Goal: Find specific page/section: Locate a particular part of the current website

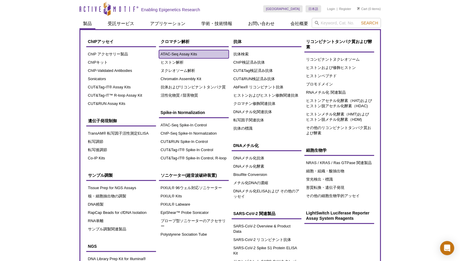
click at [179, 52] on link "ATAC-Seq Assay Kits" at bounding box center [194, 54] width 70 height 8
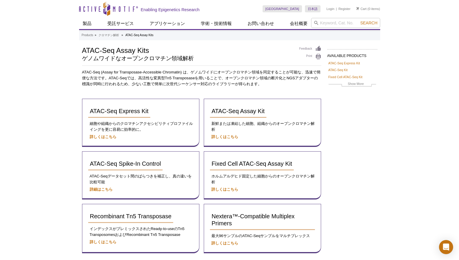
drag, startPoint x: 422, startPoint y: 71, endPoint x: 401, endPoint y: 4, distance: 70.0
click at [422, 71] on div "Active Motif Logo Enabling Epigenetics Research 0 Search Skip to content Active…" at bounding box center [229, 165] width 459 height 330
click at [61, 95] on div "Active Motif Logo Enabling Epigenetics Research 0 Search Skip to content Active…" at bounding box center [229, 165] width 459 height 330
